Goal: Understand process/instructions: Learn how to perform a task or action

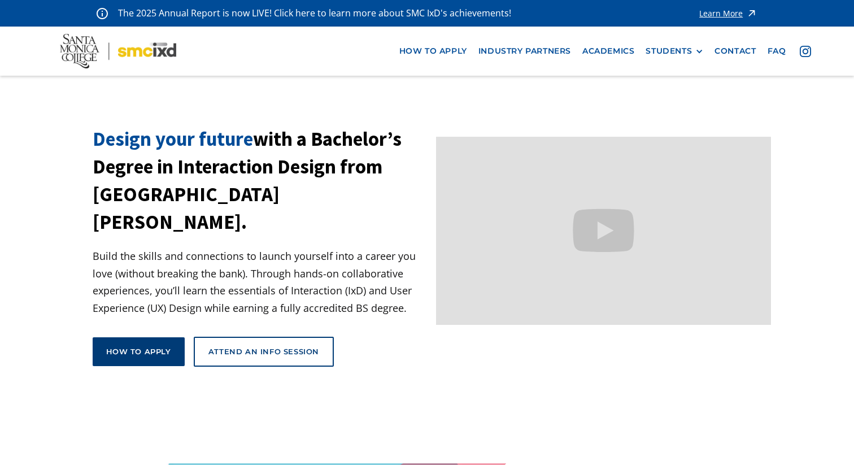
click at [167, 337] on link "How to apply" at bounding box center [139, 351] width 92 height 28
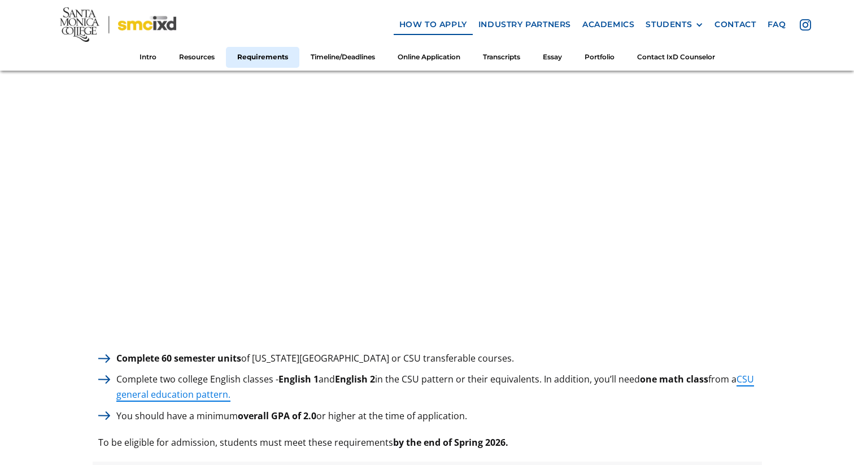
scroll to position [1417, 0]
click at [430, 18] on link "how to apply" at bounding box center [433, 24] width 79 height 21
